Goal: Task Accomplishment & Management: Use online tool/utility

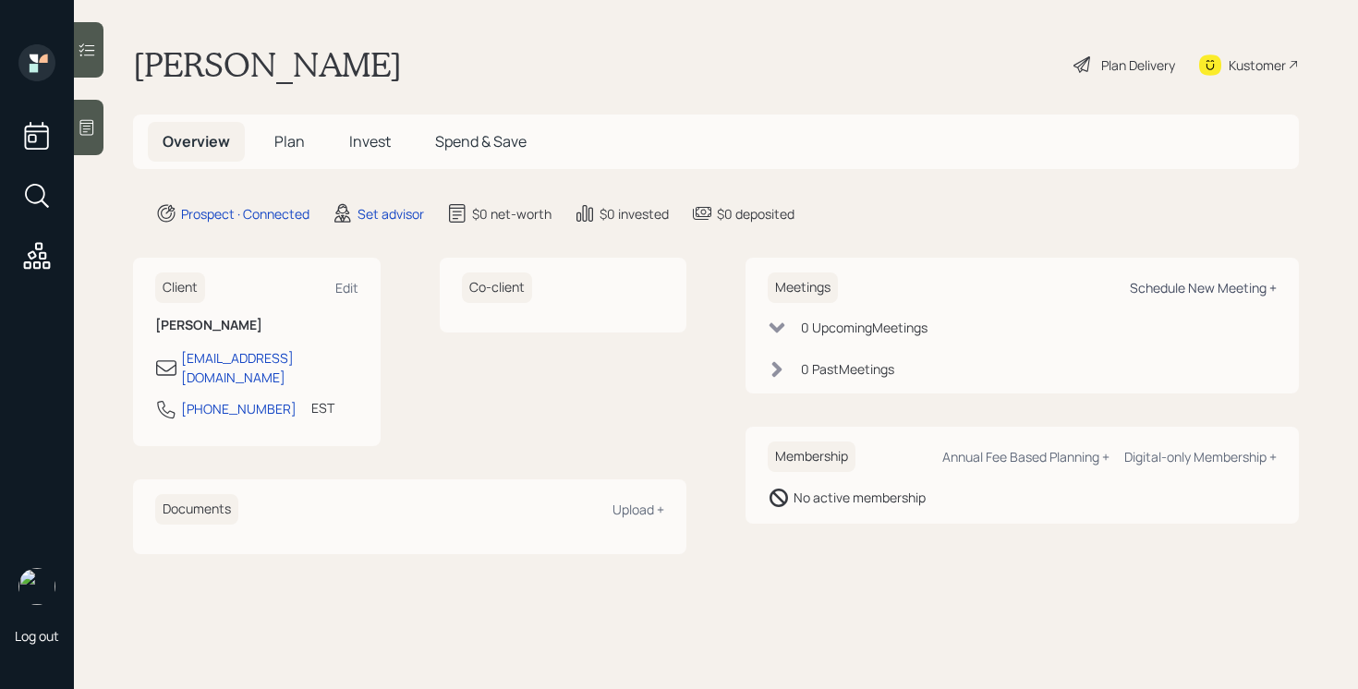
click at [1144, 286] on div "Schedule New Meeting +" at bounding box center [1203, 288] width 147 height 18
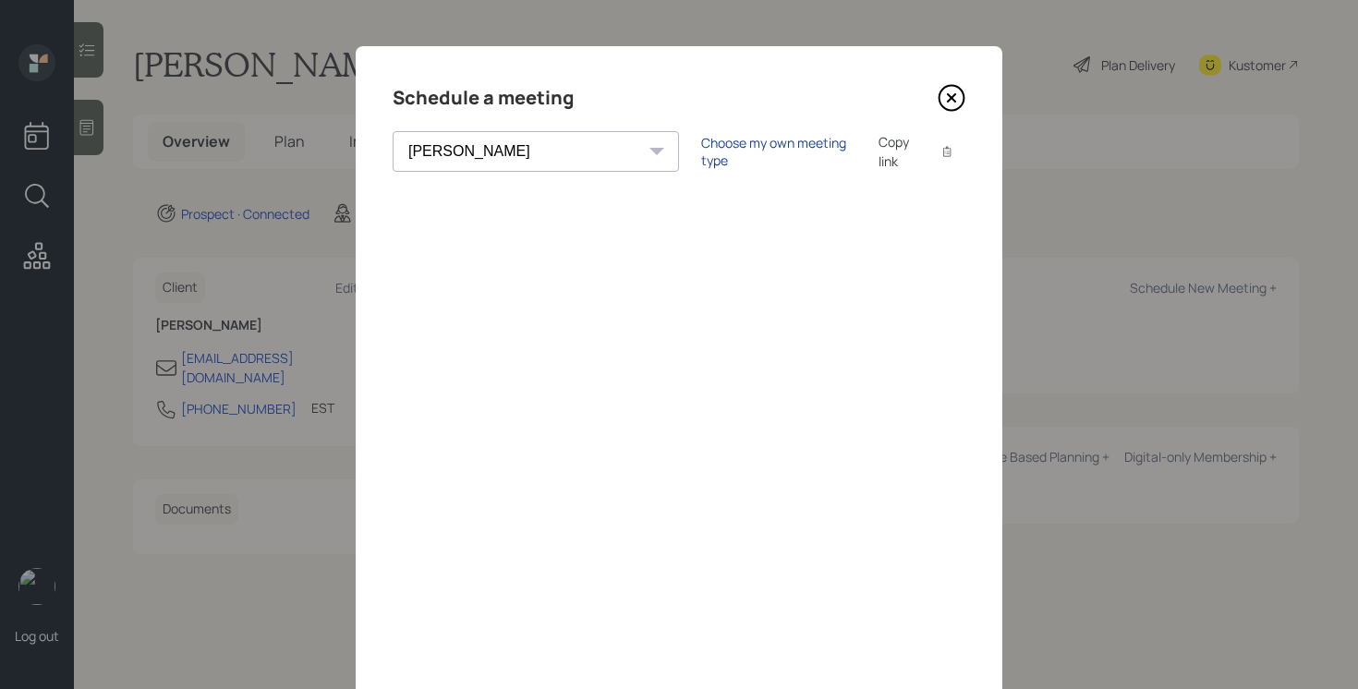
click at [701, 153] on div "Choose my own meeting type" at bounding box center [778, 151] width 155 height 35
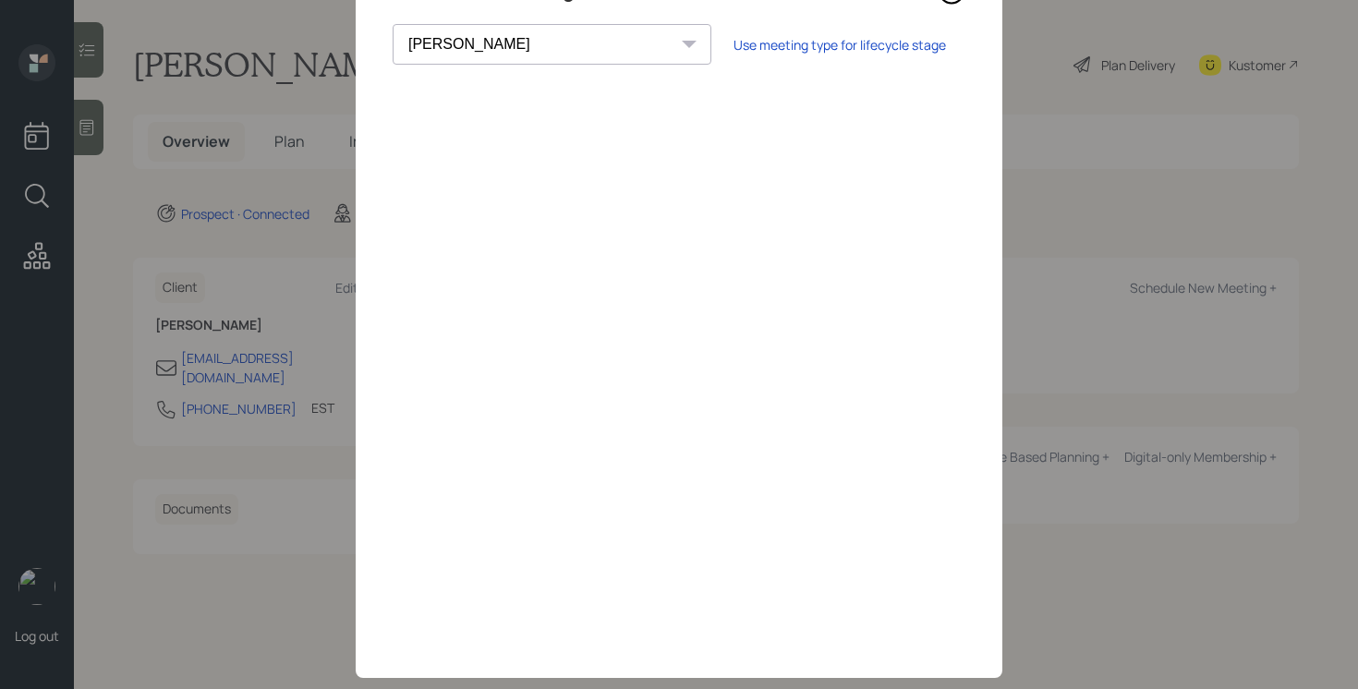
scroll to position [108, 0]
click at [528, 43] on div "[PERSON_NAME] [PERSON_NAME] [PERSON_NAME] [PERSON_NAME] [PERSON_NAME] [PERSON_N…" at bounding box center [552, 43] width 319 height 41
click at [527, 45] on div "[PERSON_NAME] [PERSON_NAME] [PERSON_NAME] [PERSON_NAME] [PERSON_NAME] [PERSON_N…" at bounding box center [552, 43] width 319 height 41
click at [506, 42] on select "[PERSON_NAME] [PERSON_NAME] [PERSON_NAME] [PERSON_NAME] [PERSON_NAME] [PERSON_N…" at bounding box center [552, 43] width 319 height 41
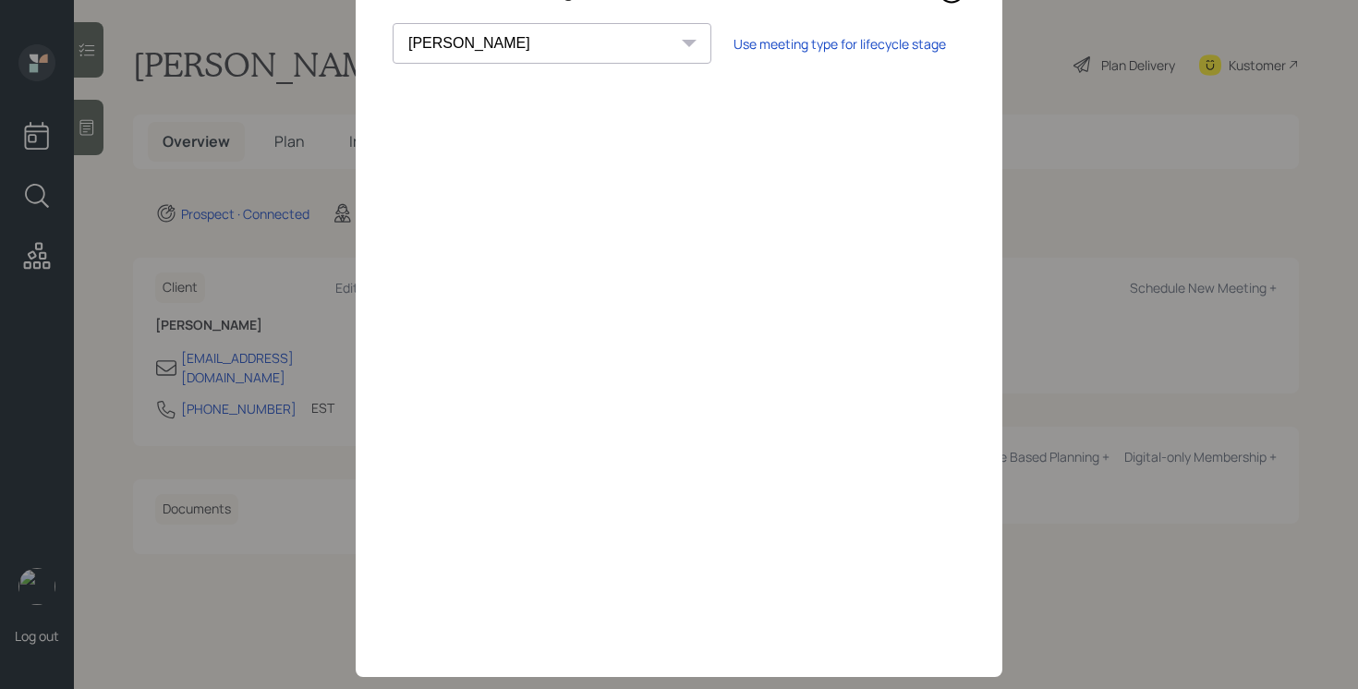
click at [393, 23] on select "[PERSON_NAME] [PERSON_NAME] [PERSON_NAME] [PERSON_NAME] [PERSON_NAME] [PERSON_N…" at bounding box center [552, 43] width 319 height 41
click at [499, 34] on select "[PERSON_NAME] [PERSON_NAME] [PERSON_NAME] [PERSON_NAME] [PERSON_NAME] [PERSON_N…" at bounding box center [552, 43] width 319 height 41
select select "205a2f49-d305-4782-8e90-e36bafbe5565"
click at [393, 23] on select "[PERSON_NAME] [PERSON_NAME] [PERSON_NAME] [PERSON_NAME] [PERSON_NAME] [PERSON_N…" at bounding box center [552, 43] width 319 height 41
